Goal: Task Accomplishment & Management: Manage account settings

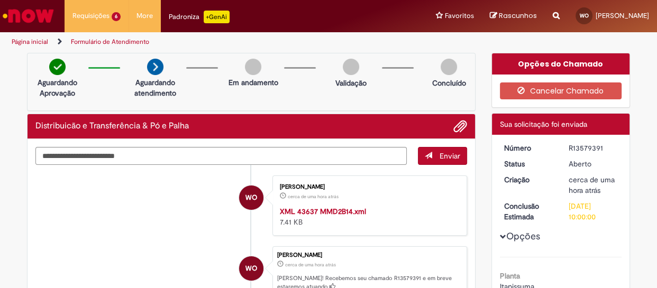
click at [37, 19] on img "Ir para a Homepage" at bounding box center [28, 15] width 54 height 21
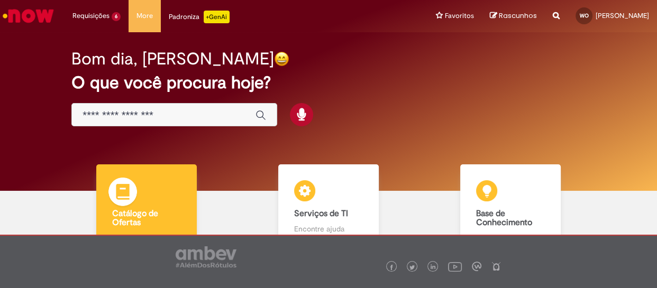
click at [163, 190] on div "Catálogo de Ofertas Catálogo de Ofertas Abra uma solicitação" at bounding box center [146, 209] width 101 height 90
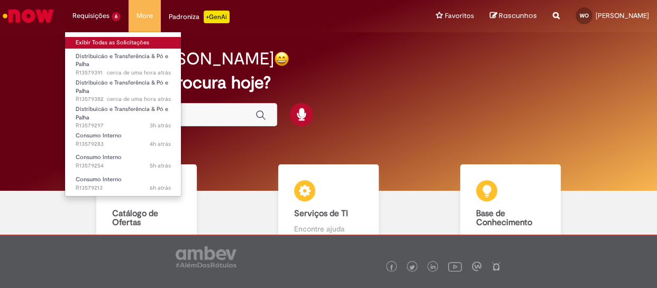
click at [97, 38] on link "Exibir Todas as Solicitações" at bounding box center [123, 43] width 116 height 12
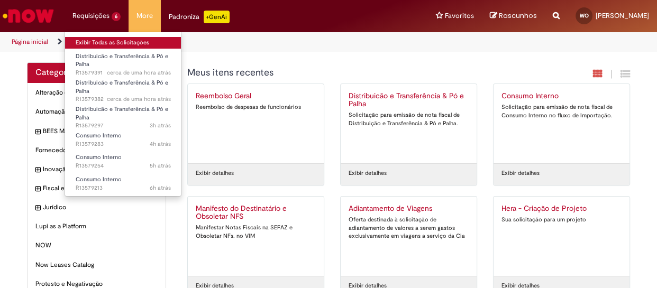
click at [99, 37] on link "Exibir Todas as Solicitações" at bounding box center [123, 43] width 116 height 12
